Goal: Task Accomplishment & Management: Complete application form

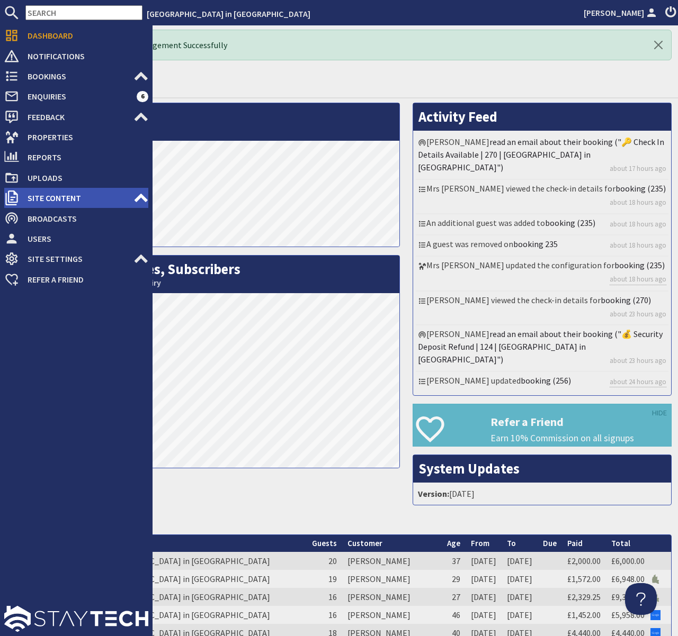
click at [134, 197] on icon at bounding box center [140, 198] width 15 height 15
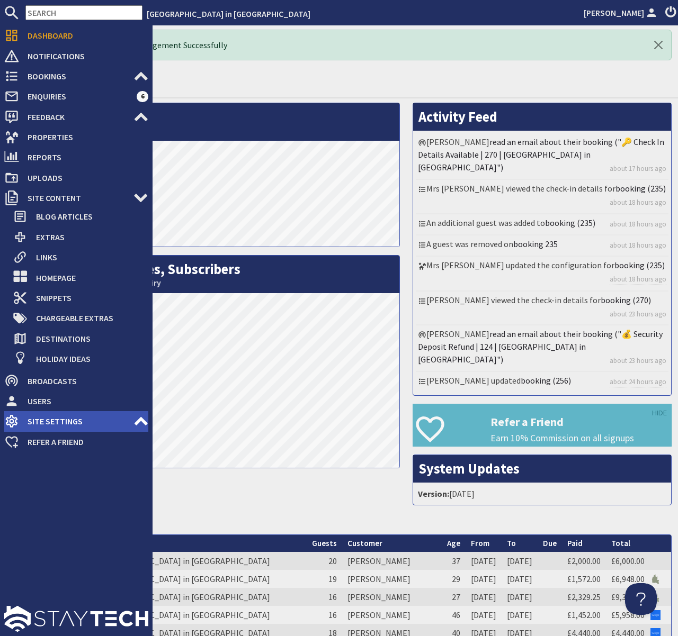
click at [143, 424] on use at bounding box center [140, 421] width 13 height 8
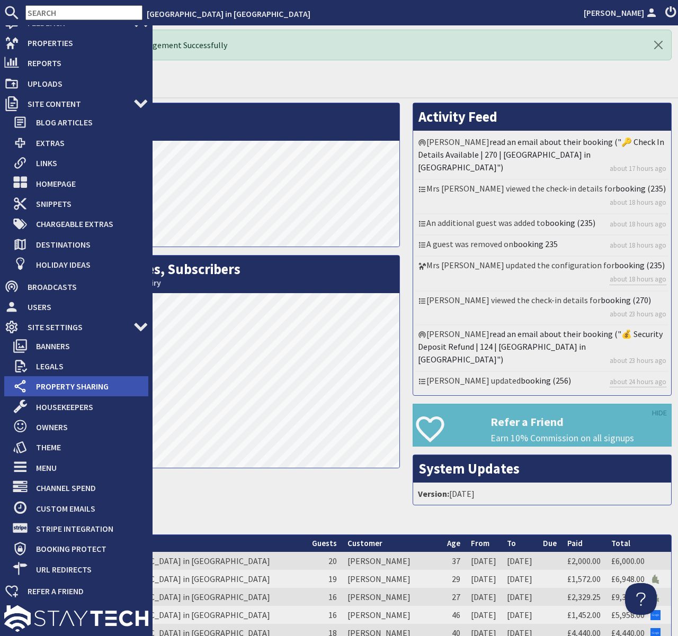
scroll to position [94, 0]
click at [85, 389] on span "Property Sharing" at bounding box center [88, 387] width 121 height 17
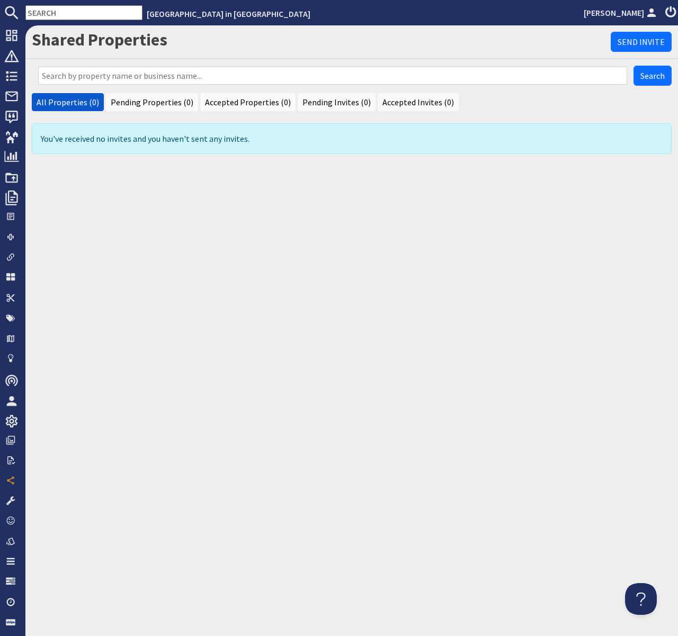
click at [361, 259] on div "Shared Properties Send Invite Search All Properties (0) Pending Properties (0) …" at bounding box center [351, 330] width 652 height 611
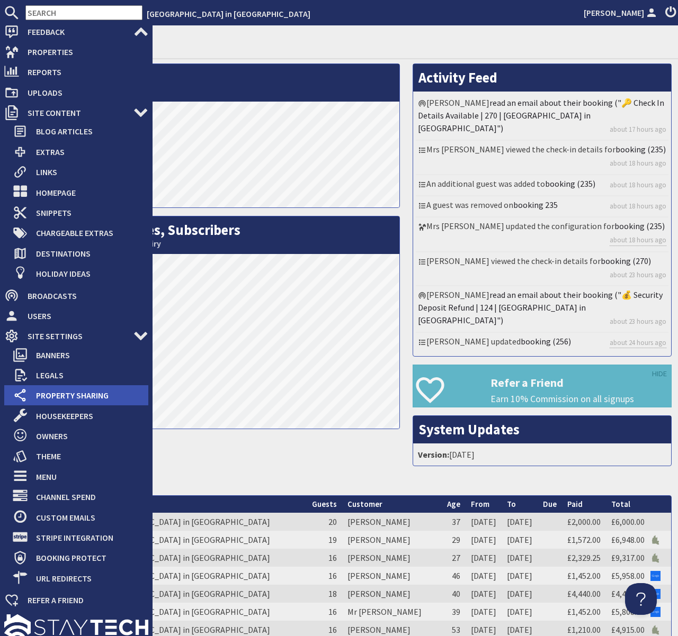
scroll to position [94, 0]
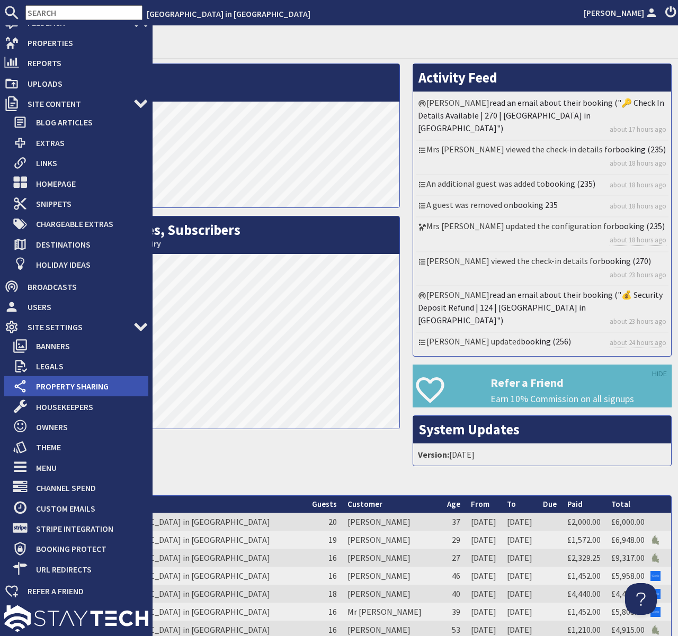
click at [56, 390] on span "Property Sharing" at bounding box center [88, 386] width 121 height 17
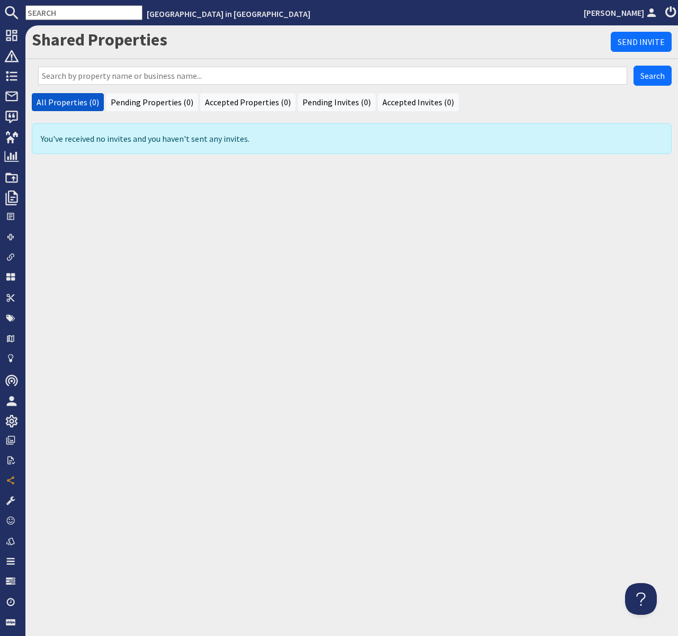
click at [320, 285] on div "Shared Properties Send Invite Search All Properties (0) Pending Properties (0) …" at bounding box center [351, 330] width 652 height 611
click at [631, 40] on link "Send Invite" at bounding box center [640, 42] width 61 height 20
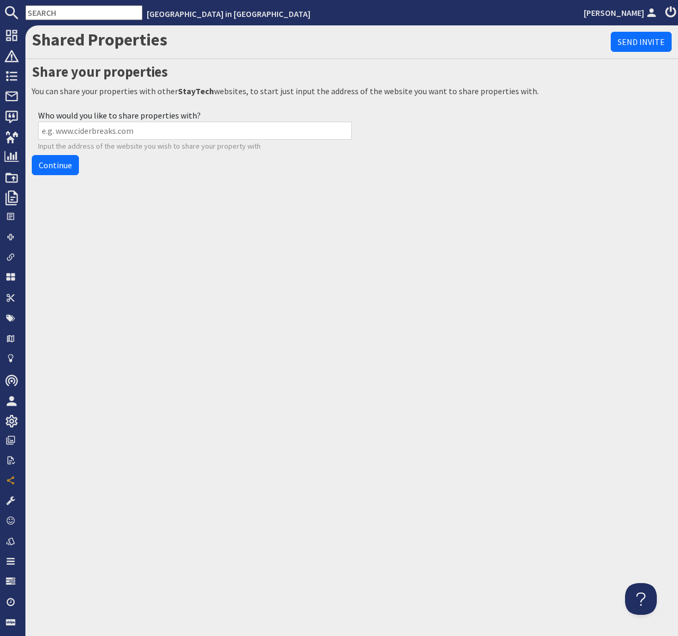
click at [115, 124] on input "Who would you like to share properties with?" at bounding box center [194, 131] width 313 height 18
paste input "[URL][DOMAIN_NAME]"
click at [51, 166] on link "Continue" at bounding box center [55, 165] width 47 height 20
drag, startPoint x: 68, startPoint y: 132, endPoint x: 37, endPoint y: 133, distance: 30.7
click at [37, 133] on div "Who would you like to share properties with? [URL][DOMAIN_NAME] Input the addre…" at bounding box center [352, 130] width 640 height 49
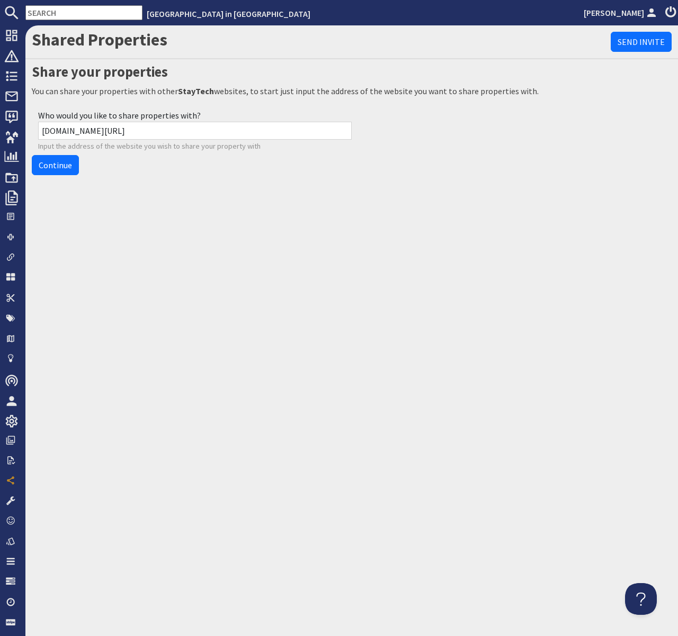
click at [146, 132] on input "[DOMAIN_NAME][URL]" at bounding box center [194, 131] width 313 height 18
type input "[DOMAIN_NAME]"
click at [54, 168] on link "Continue" at bounding box center [55, 165] width 47 height 20
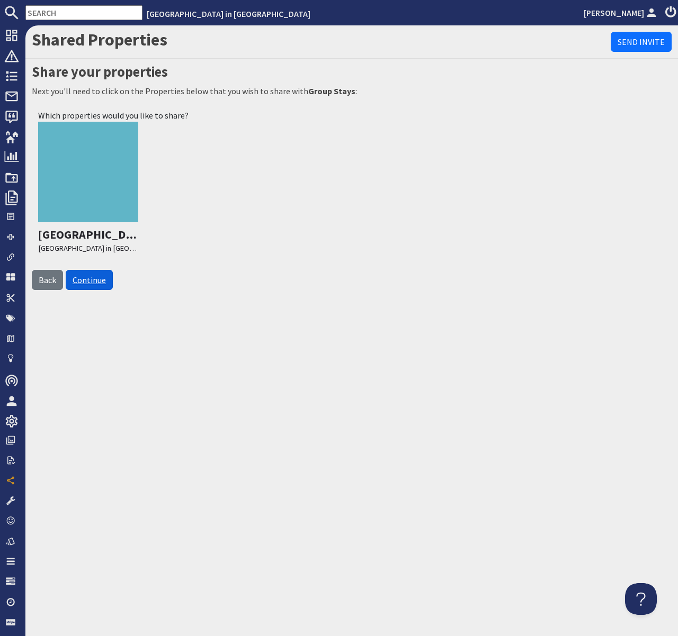
click at [102, 281] on link "Continue" at bounding box center [89, 280] width 47 height 20
click at [91, 282] on link "Continue" at bounding box center [89, 280] width 47 height 20
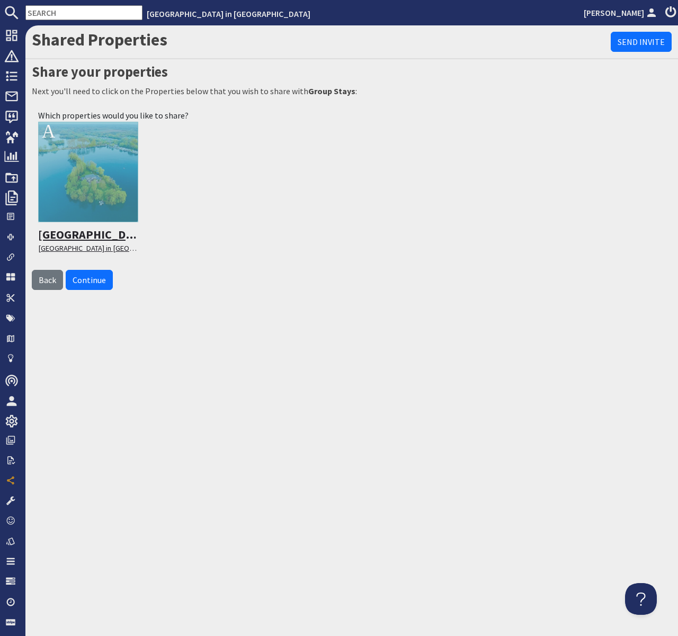
click at [102, 201] on div at bounding box center [88, 172] width 100 height 100
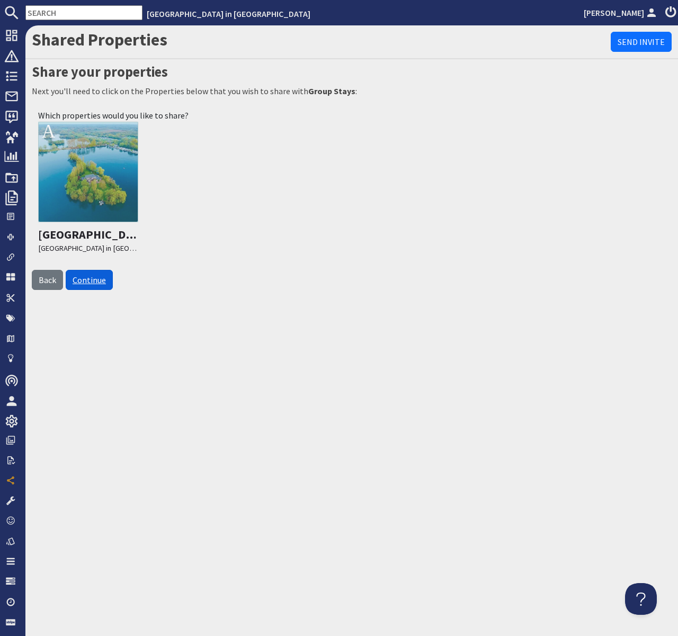
click at [94, 285] on link "Continue" at bounding box center [89, 280] width 47 height 20
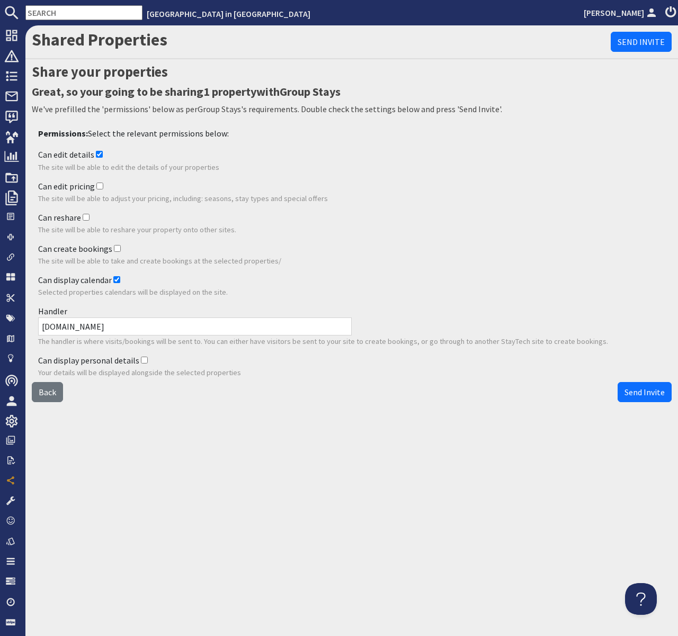
click at [86, 214] on input "Can reshare" at bounding box center [86, 217] width 7 height 7
checkbox input "true"
click at [114, 248] on input "Can create bookings" at bounding box center [117, 248] width 7 height 7
checkbox input "true"
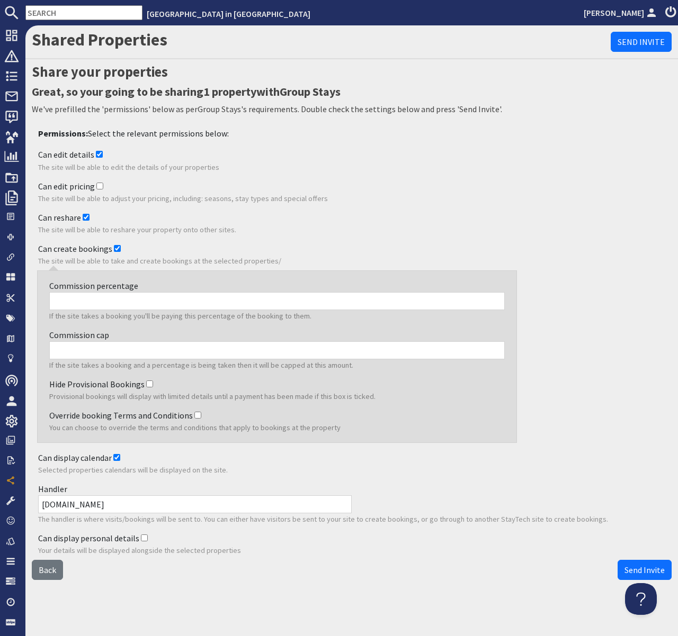
click at [105, 305] on input "Commission percentage" at bounding box center [276, 301] width 455 height 18
type input "15"
click at [372, 196] on p "The site will be able to adjust your pricing, including: seasons, stay types an…" at bounding box center [351, 199] width 627 height 12
drag, startPoint x: 166, startPoint y: 506, endPoint x: 62, endPoint y: 505, distance: 104.3
click at [62, 505] on input "[DOMAIN_NAME]" at bounding box center [194, 505] width 313 height 18
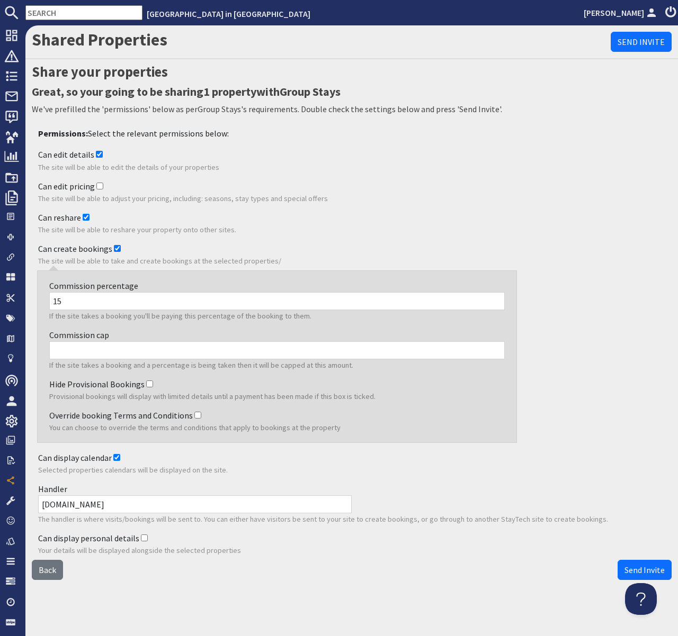
click at [97, 185] on input "Can edit pricing" at bounding box center [99, 186] width 7 height 7
checkbox input "false"
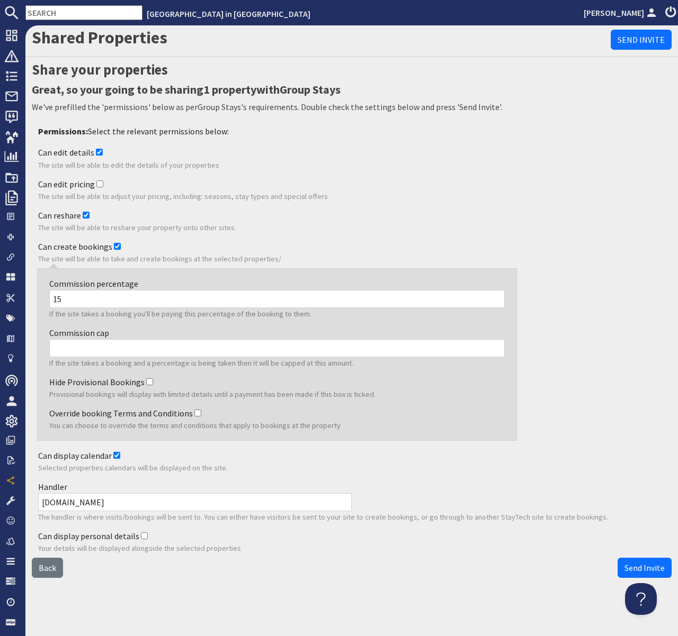
click at [146, 382] on input "Hide Provisional Bookings" at bounding box center [149, 382] width 7 height 7
checkbox input "true"
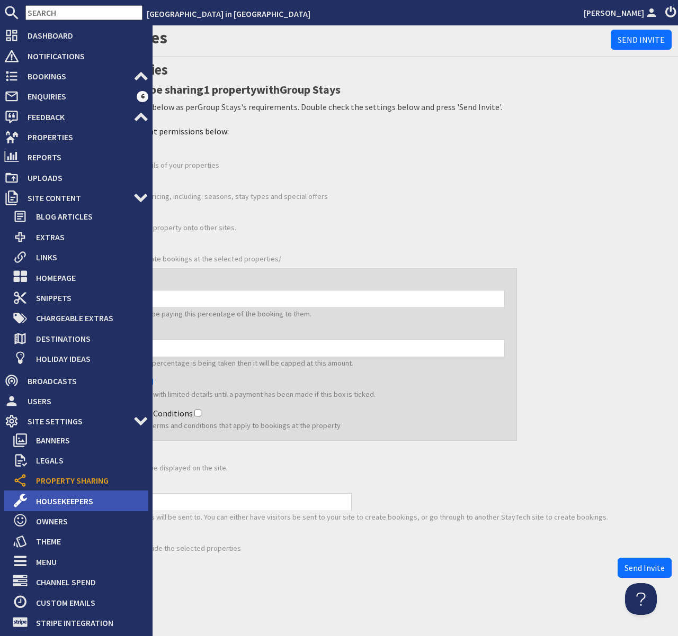
drag, startPoint x: 139, startPoint y: 508, endPoint x: 22, endPoint y: 506, distance: 117.0
click at [22, 506] on div "Dashboard Notifications 0 Bookings 0 Security Deposits 1 Discount Codes Enquiri…" at bounding box center [339, 330] width 678 height 611
paste input "groupstays"
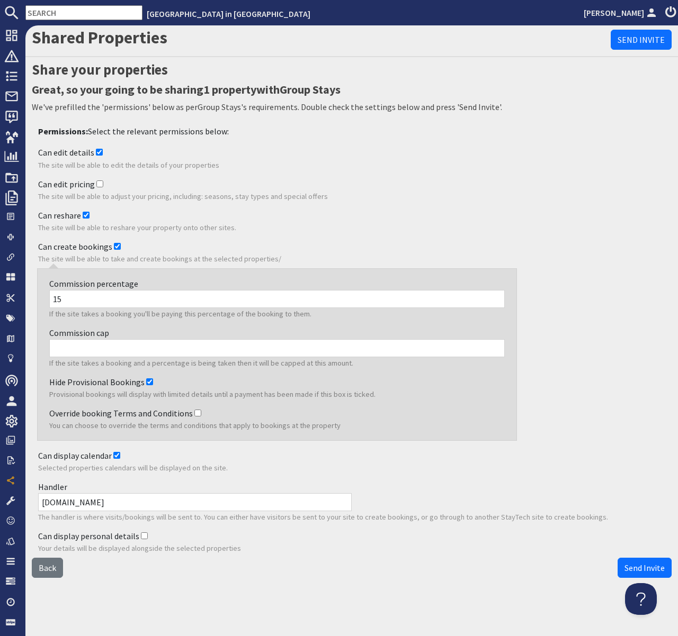
type input "[DOMAIN_NAME]"
click at [336, 565] on div "Back Send Invite" at bounding box center [352, 568] width 640 height 20
click at [647, 570] on span "Send Invite" at bounding box center [644, 568] width 40 height 11
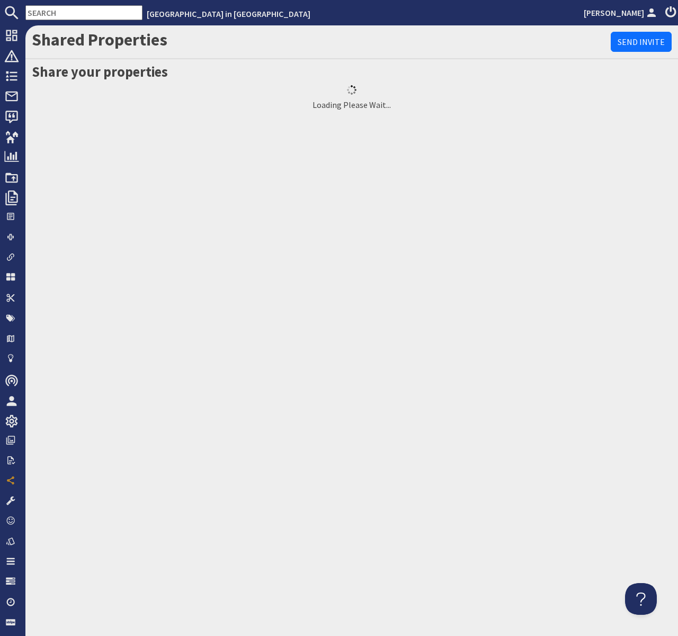
scroll to position [0, 0]
